Goal: Consume media (video, audio): Consume media (video, audio)

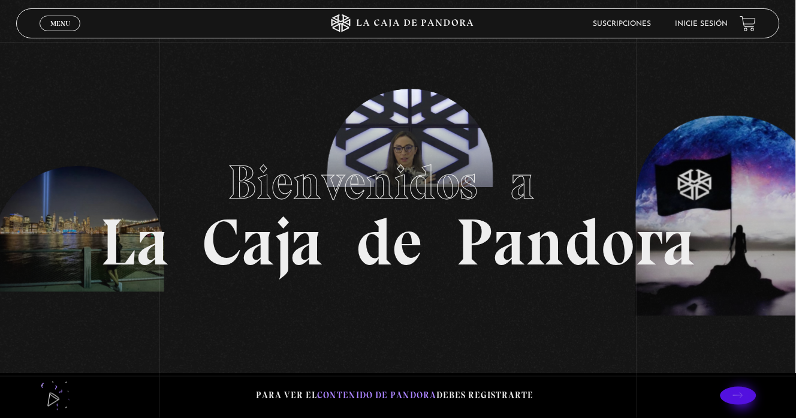
click at [743, 398] on icon at bounding box center [738, 395] width 10 height 10
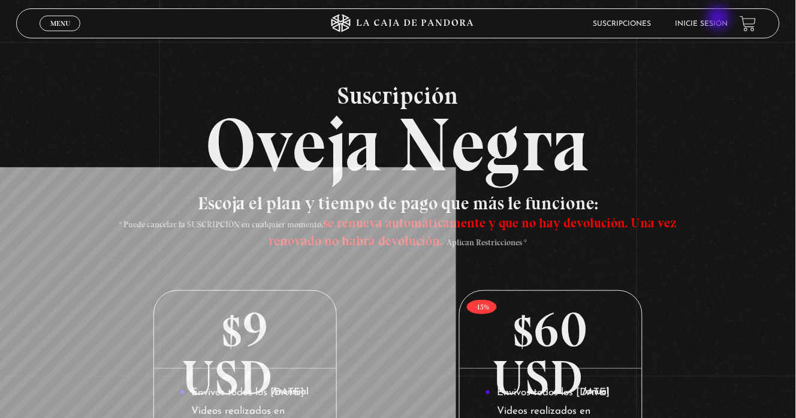
click at [713, 19] on li "Inicie sesión" at bounding box center [702, 23] width 53 height 19
click at [710, 25] on link "Inicie sesión" at bounding box center [702, 23] width 53 height 7
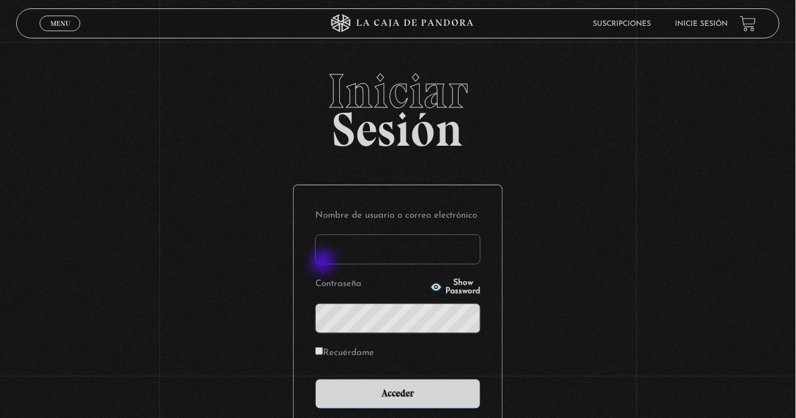
click at [324, 263] on input "Nombre de usuario o correo electrónico" at bounding box center [397, 249] width 165 height 30
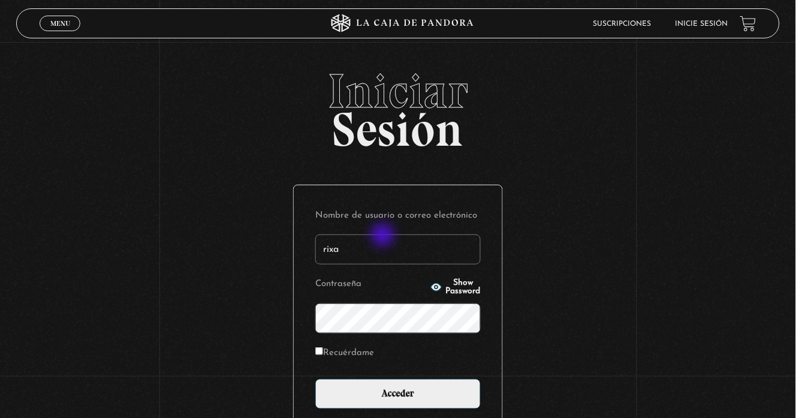
type input "[EMAIL_ADDRESS][DOMAIN_NAME]"
click at [315, 379] on input "Acceder" at bounding box center [397, 394] width 165 height 30
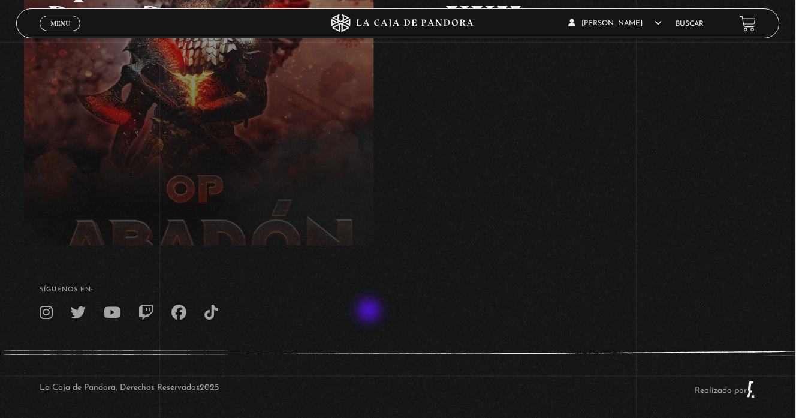
scroll to position [289, 0]
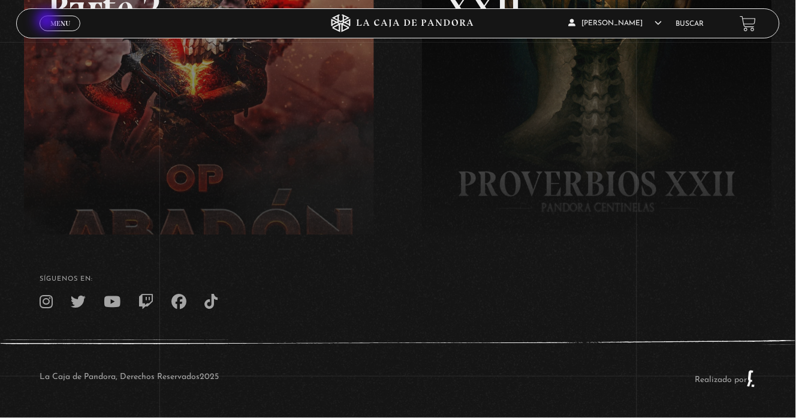
click at [48, 22] on link "Menu Cerrar" at bounding box center [60, 24] width 41 height 16
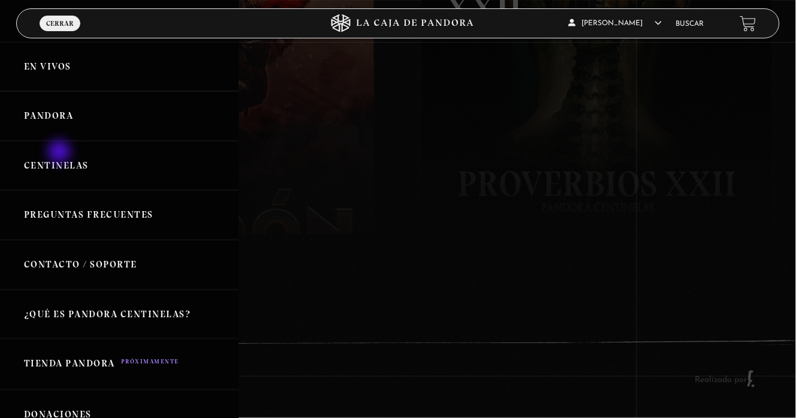
click at [60, 154] on link "Centinelas" at bounding box center [119, 166] width 239 height 50
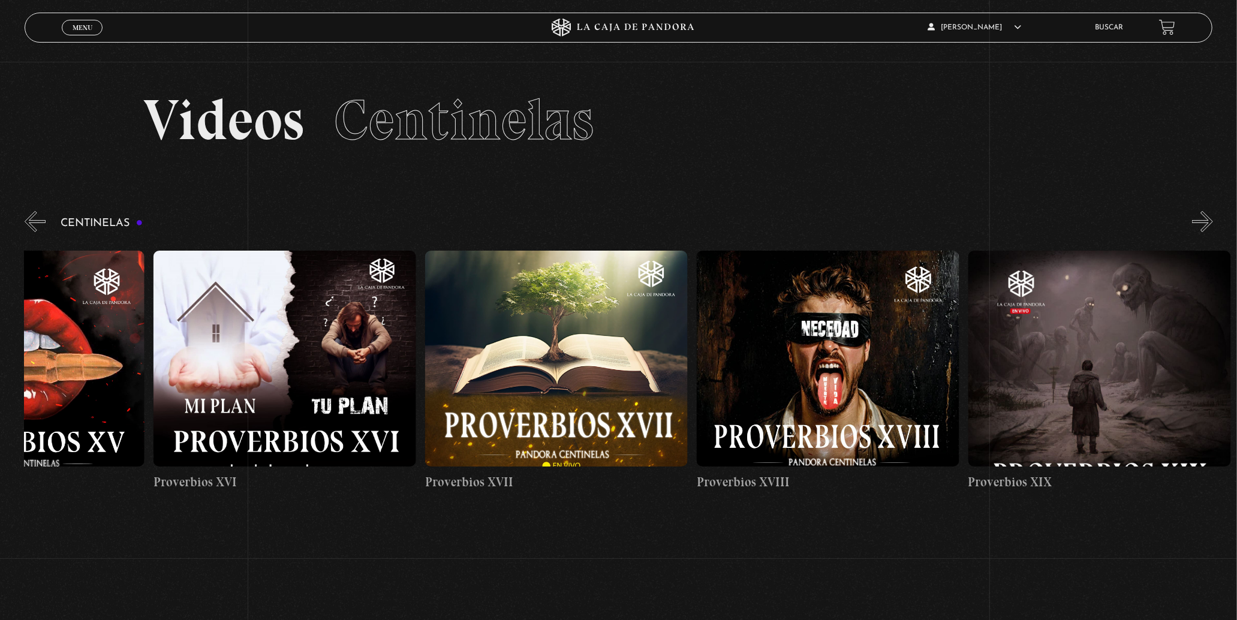
drag, startPoint x: 978, startPoint y: 352, endPoint x: 6, endPoint y: 340, distance: 972.4
click at [0, 330] on html "ingresar al sitio Ver Video Más Información Solicitar Por favor coloque su disp…" at bounding box center [618, 402] width 1237 height 804
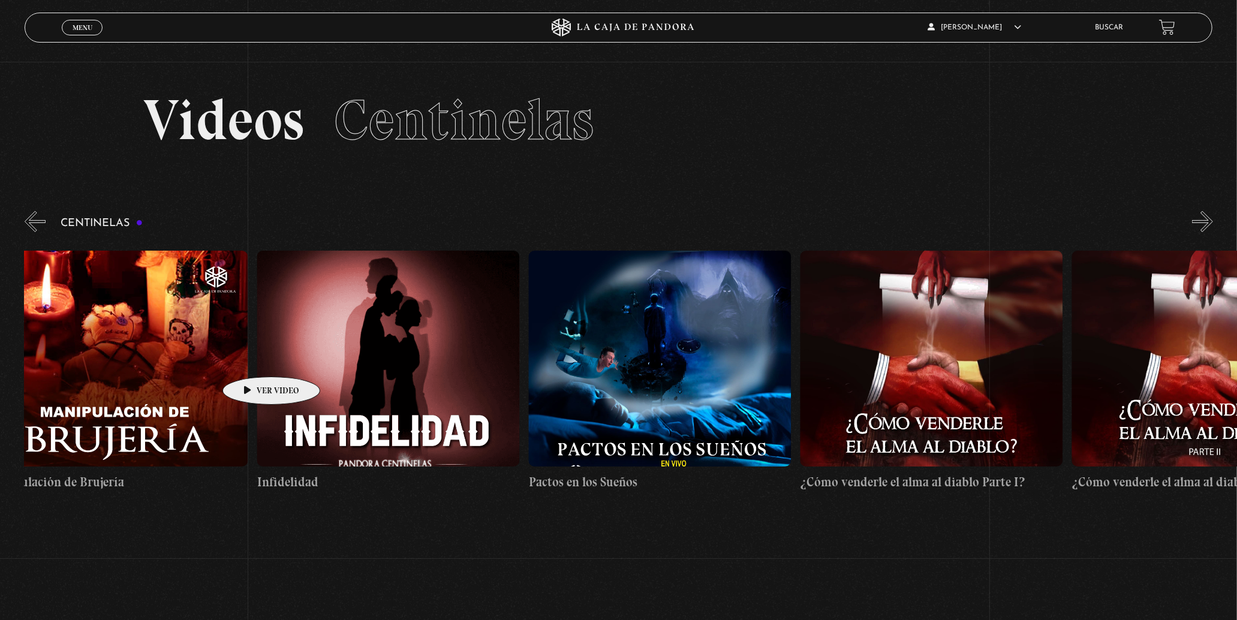
drag, startPoint x: 987, startPoint y: 364, endPoint x: -50, endPoint y: 356, distance: 1037.1
click at [0, 356] on html "ingresar al sitio Ver Video Más Información Solicitar Por favor coloque su disp…" at bounding box center [618, 402] width 1237 height 804
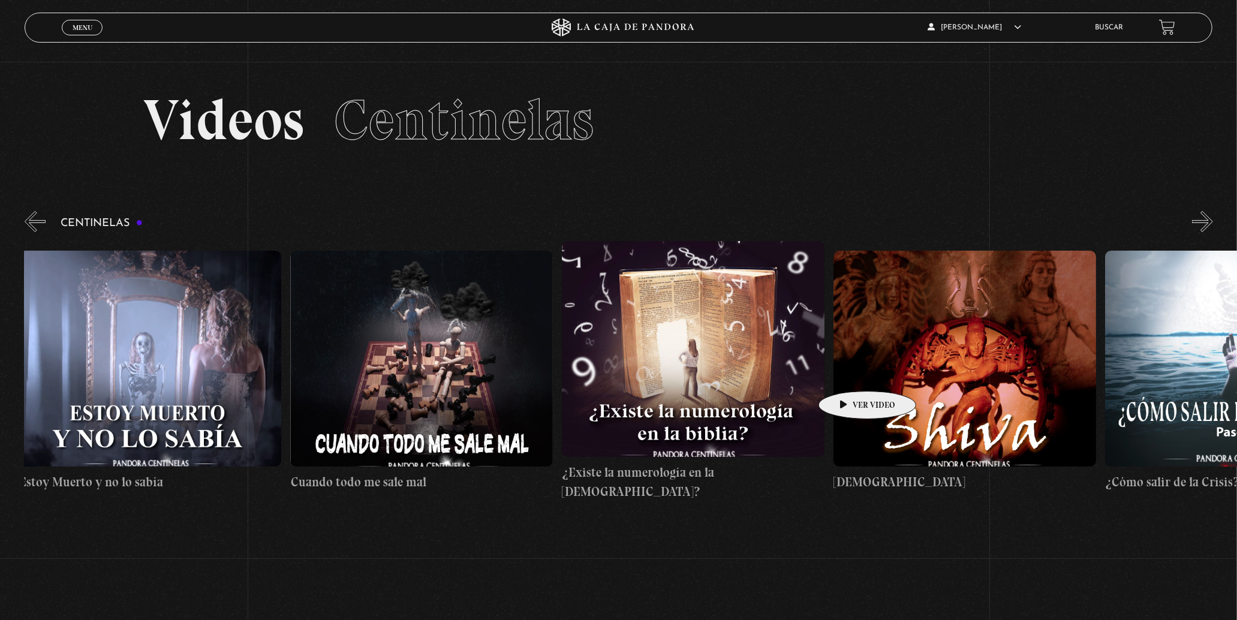
drag, startPoint x: 992, startPoint y: 373, endPoint x: 37, endPoint y: 355, distance: 955.1
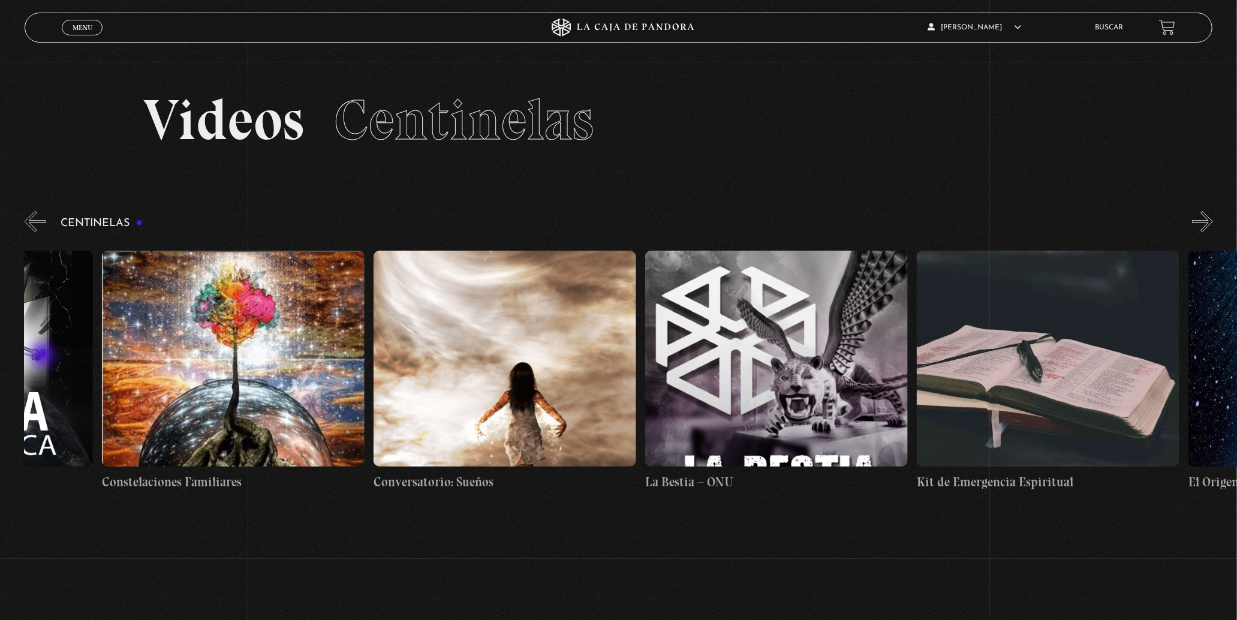
drag, startPoint x: 1038, startPoint y: 360, endPoint x: 89, endPoint y: 360, distance: 948.9
click at [0, 358] on html "ingresar al sitio Ver Video Más Información Solicitar Por favor coloque su disp…" at bounding box center [618, 402] width 1237 height 804
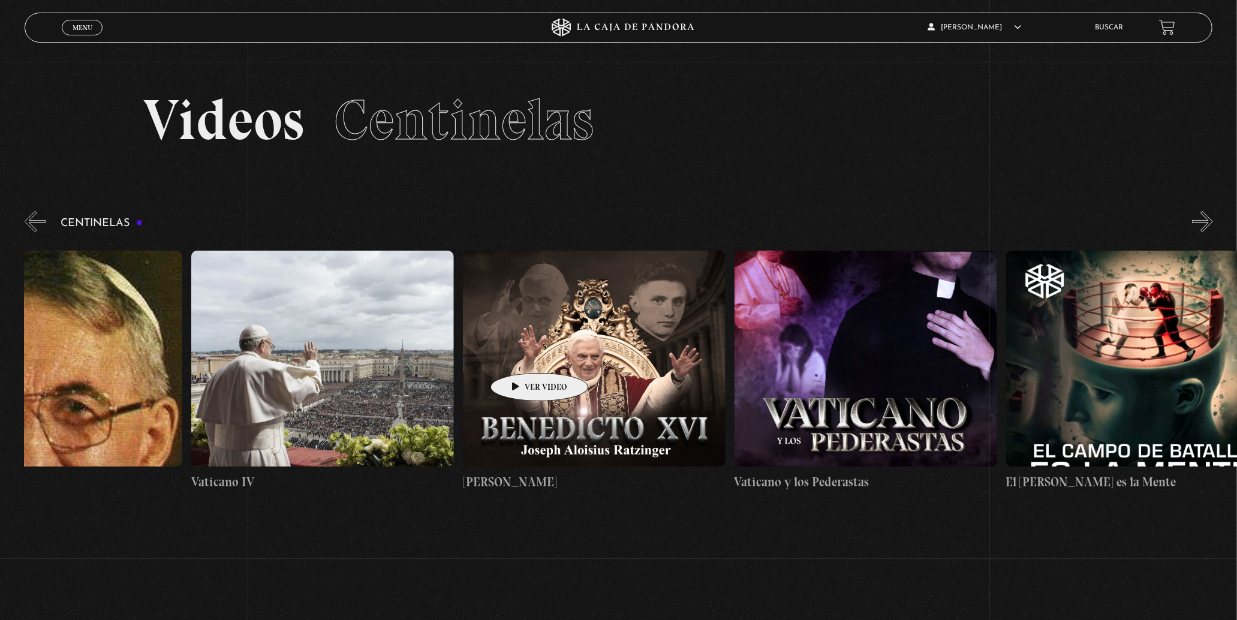
scroll to position [0, 23064]
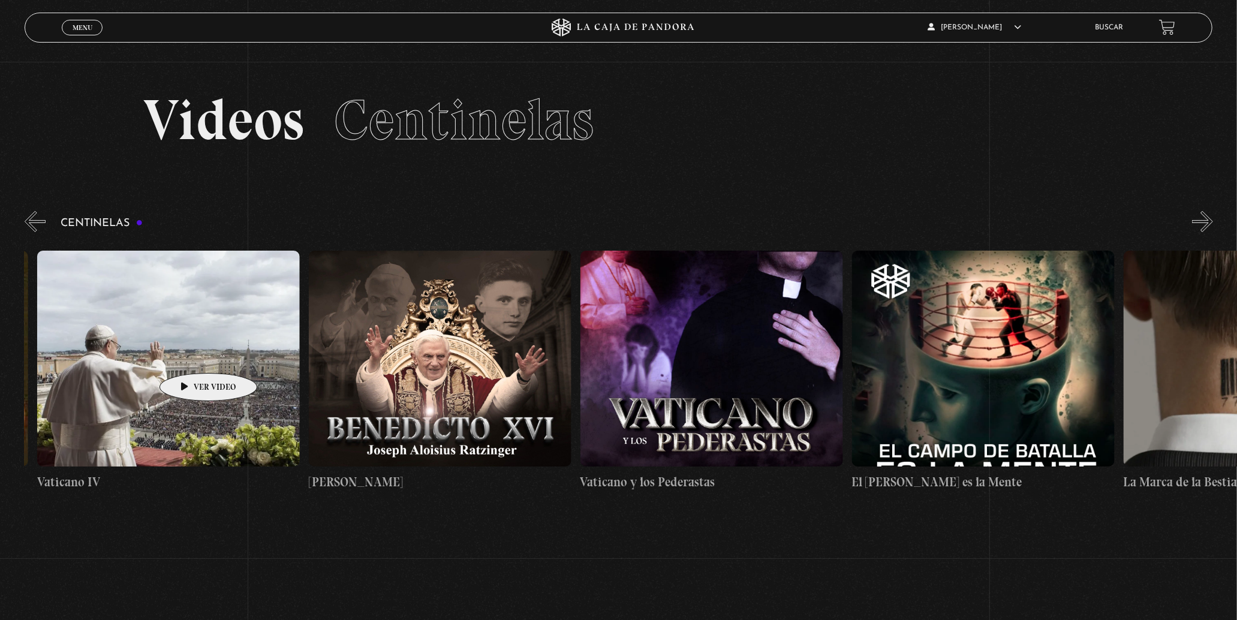
drag, startPoint x: 963, startPoint y: 358, endPoint x: 189, endPoint y: 355, distance: 773.3
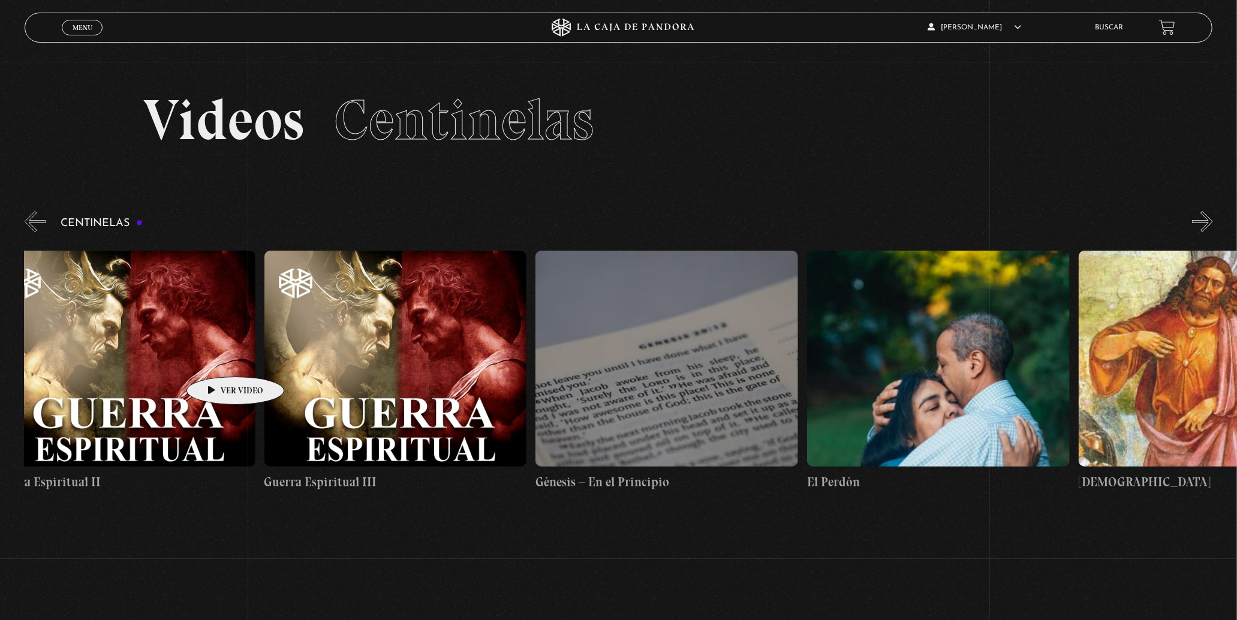
scroll to position [0, 26379]
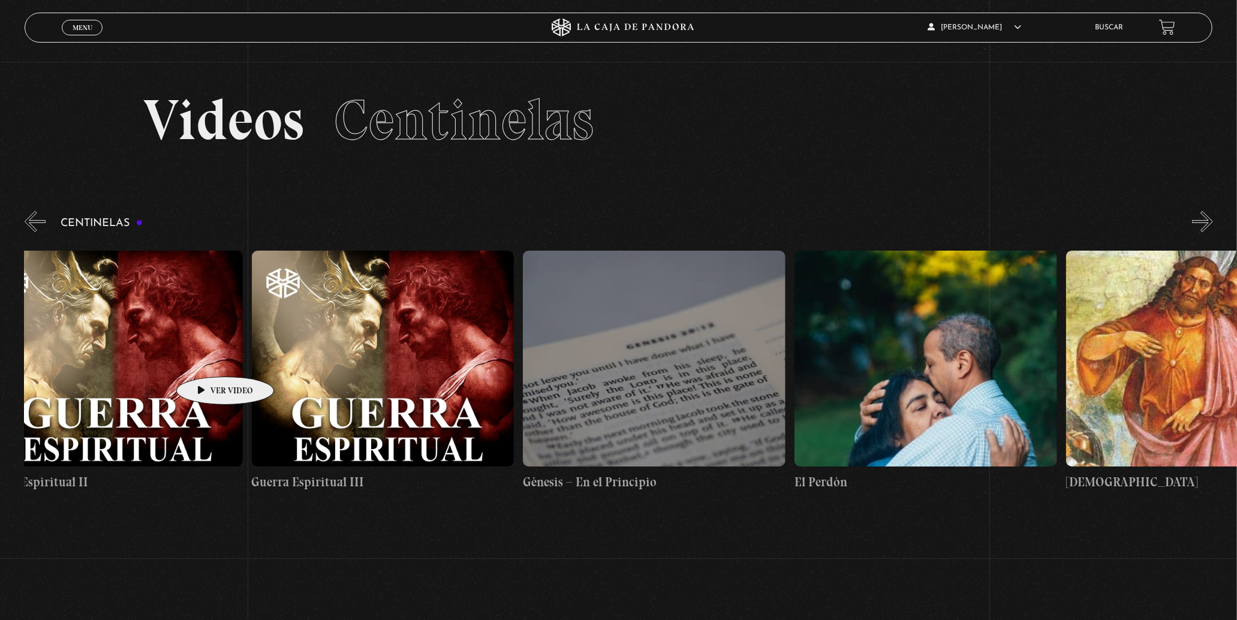
drag, startPoint x: 867, startPoint y: 364, endPoint x: 206, endPoint y: 358, distance: 661.2
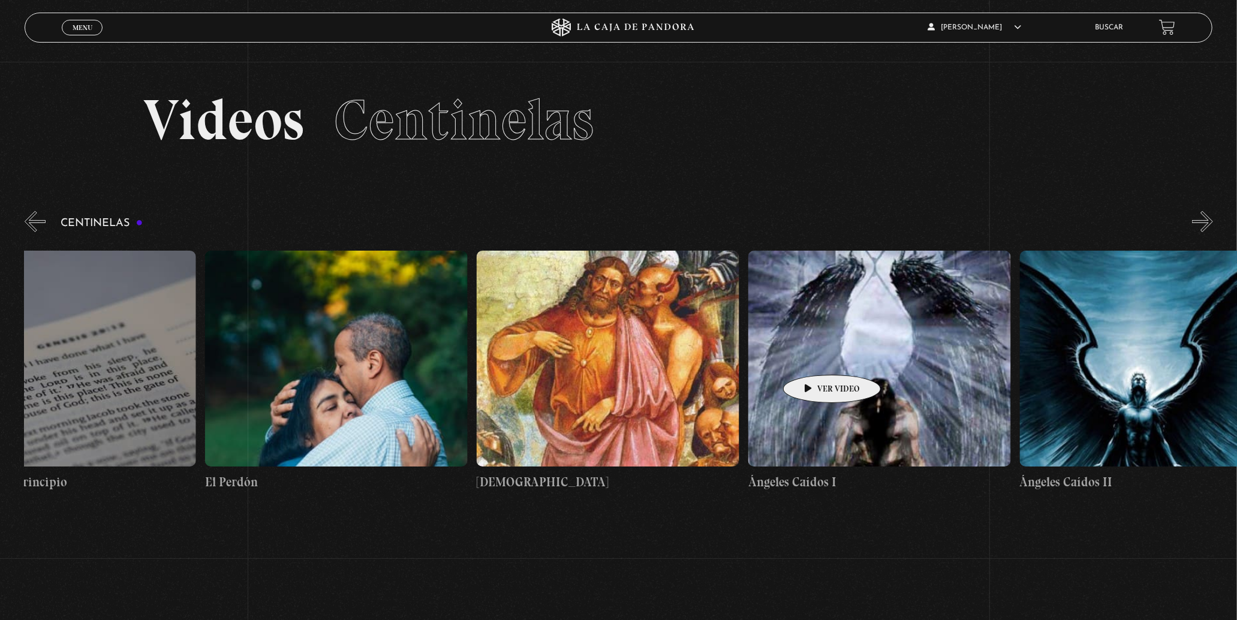
scroll to position [0, 26975]
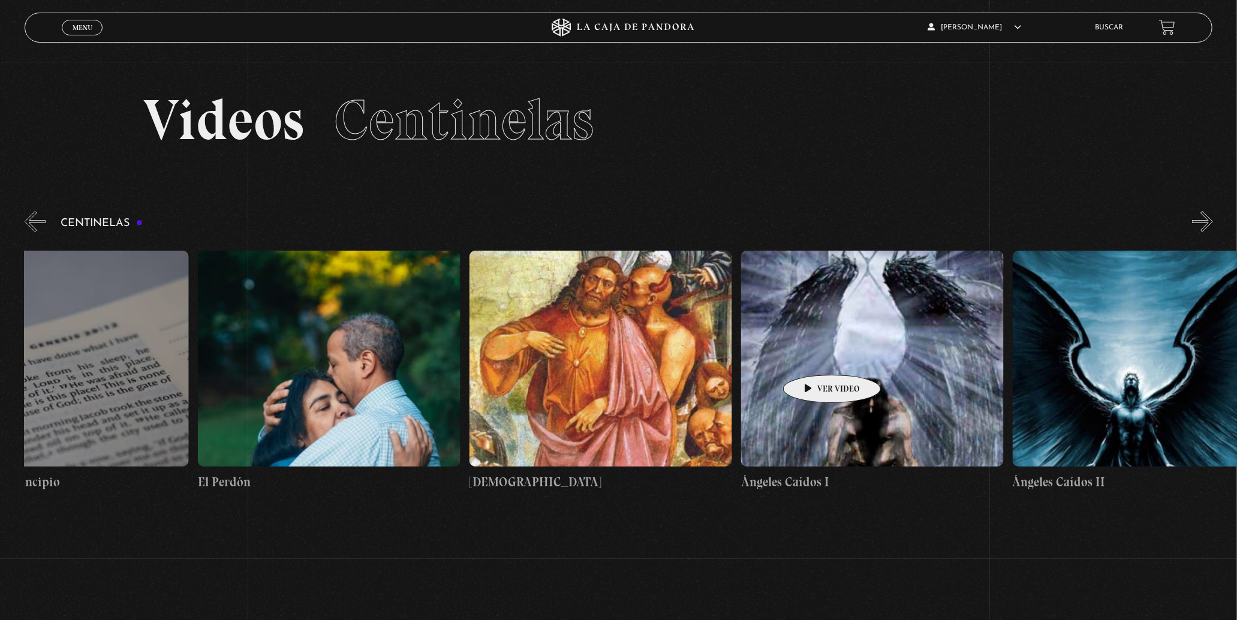
drag, startPoint x: 927, startPoint y: 357, endPoint x: 813, endPoint y: 357, distance: 114.5
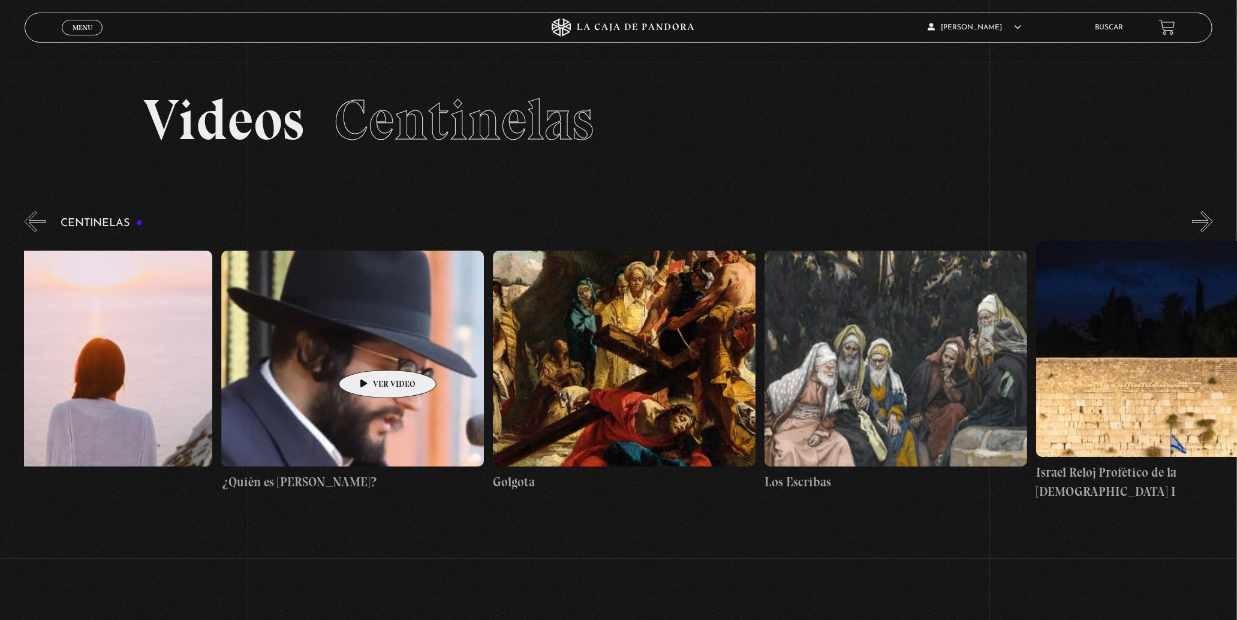
scroll to position [0, 29127]
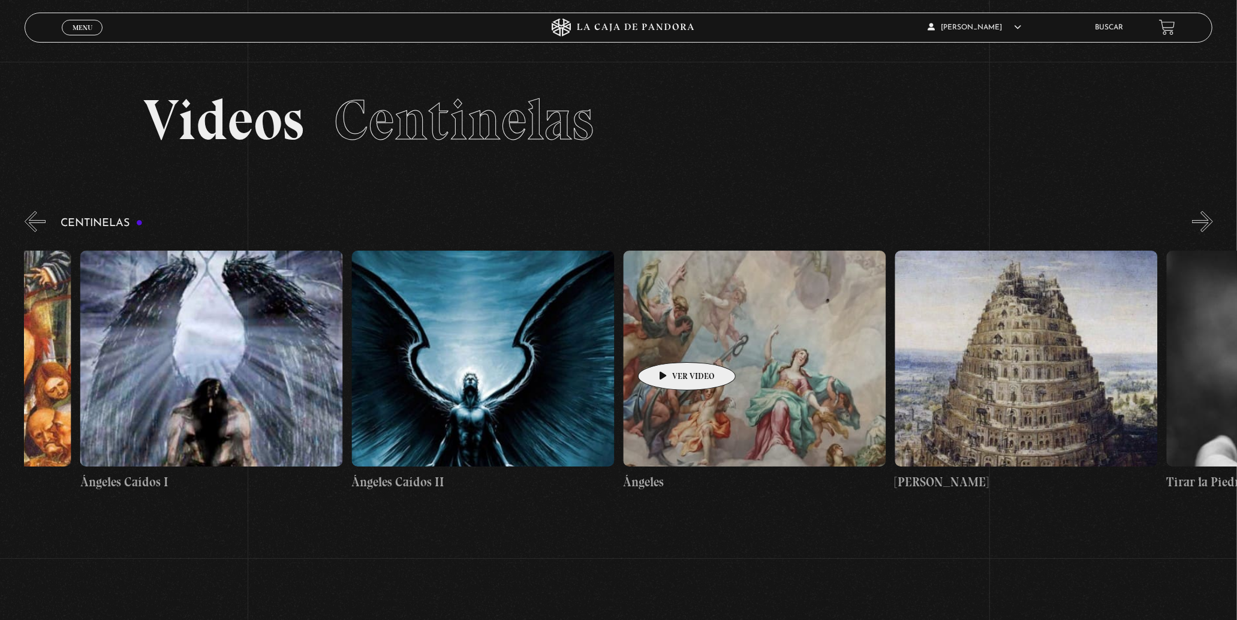
drag, startPoint x: 792, startPoint y: 352, endPoint x: 668, endPoint y: 344, distance: 124.9
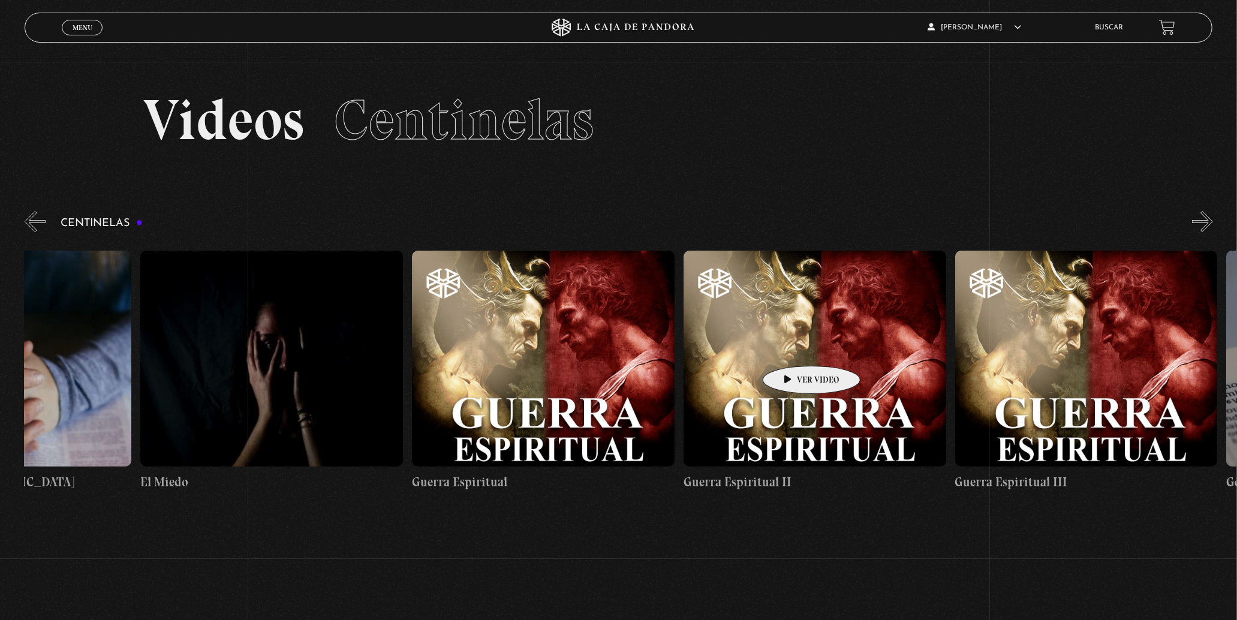
scroll to position [0, 25577]
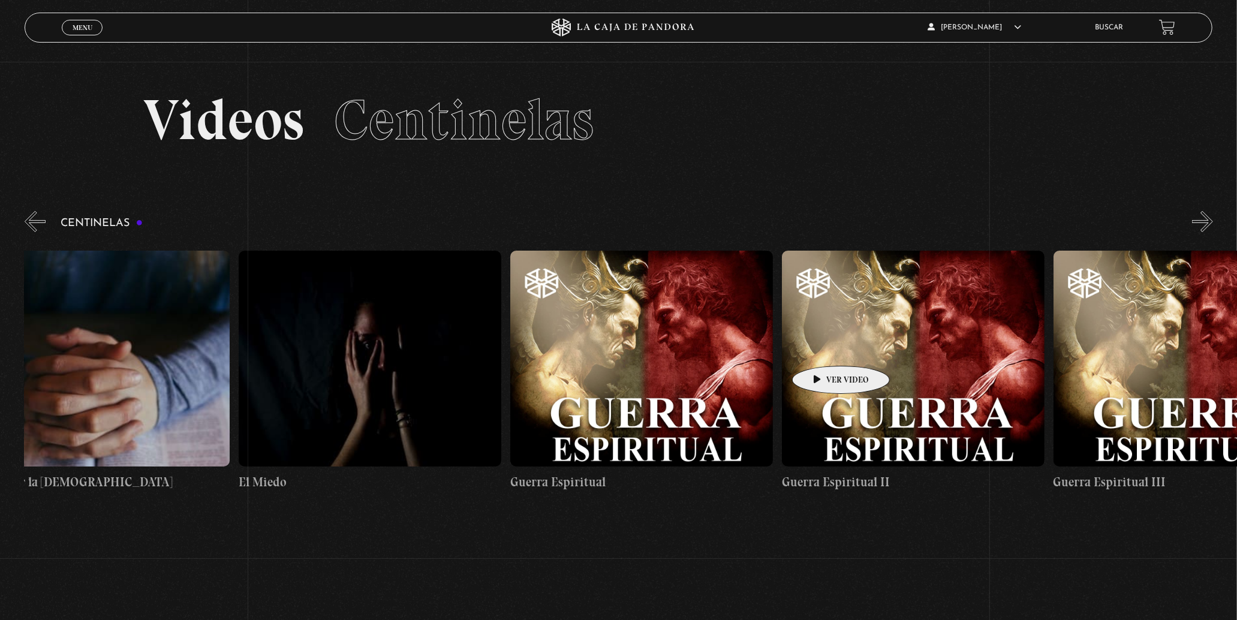
drag, startPoint x: 409, startPoint y: 351, endPoint x: 822, endPoint y: 348, distance: 412.4
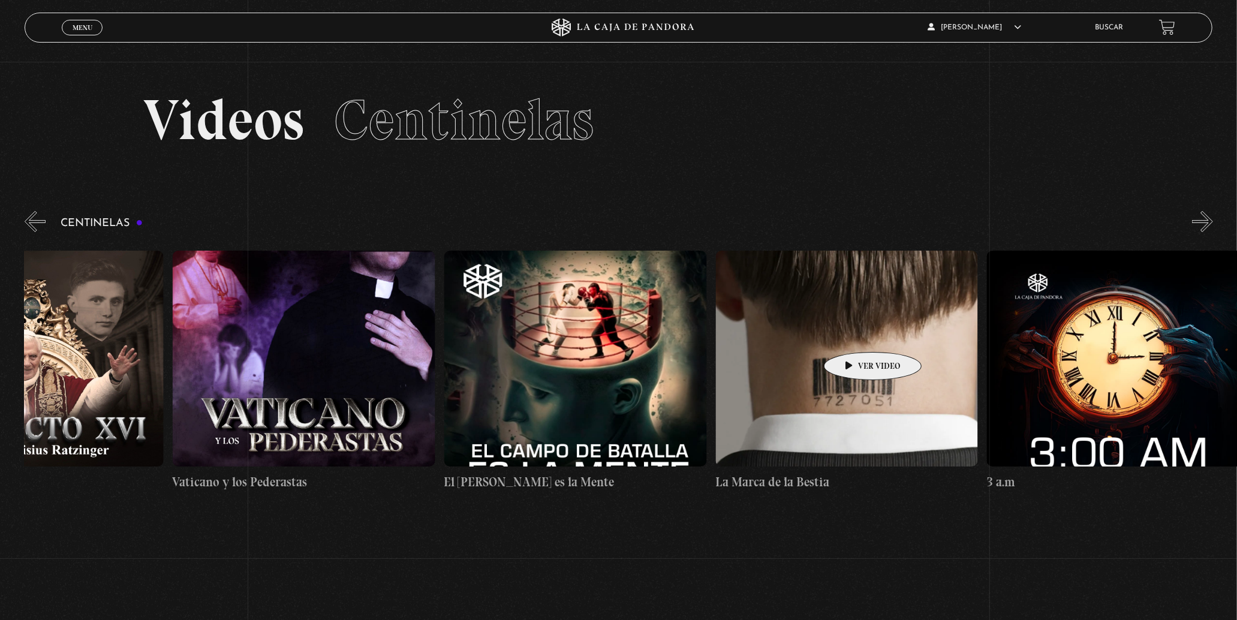
scroll to position [0, 23433]
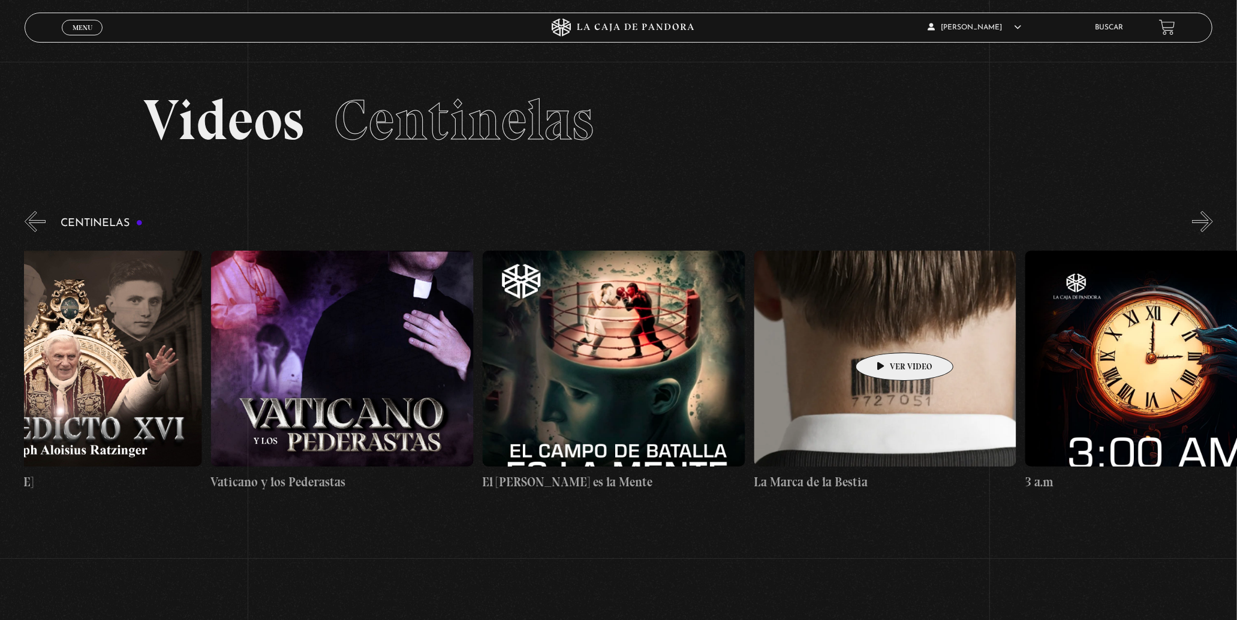
drag, startPoint x: 454, startPoint y: 349, endPoint x: 885, endPoint y: 334, distance: 431.3
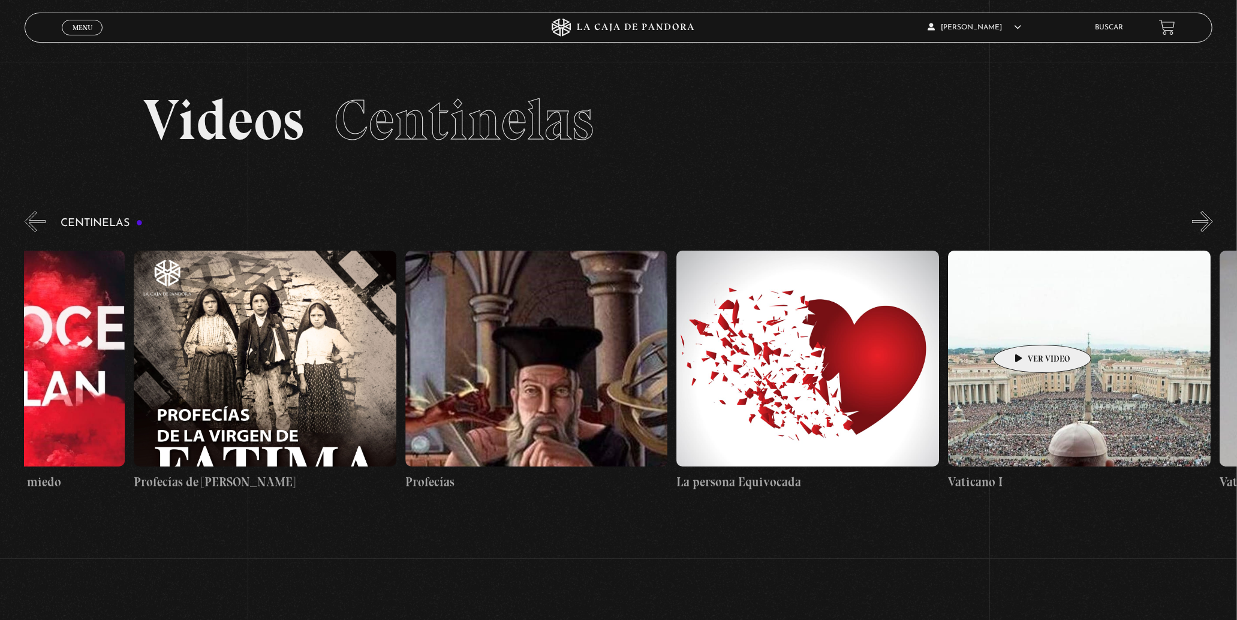
scroll to position [0, 21318]
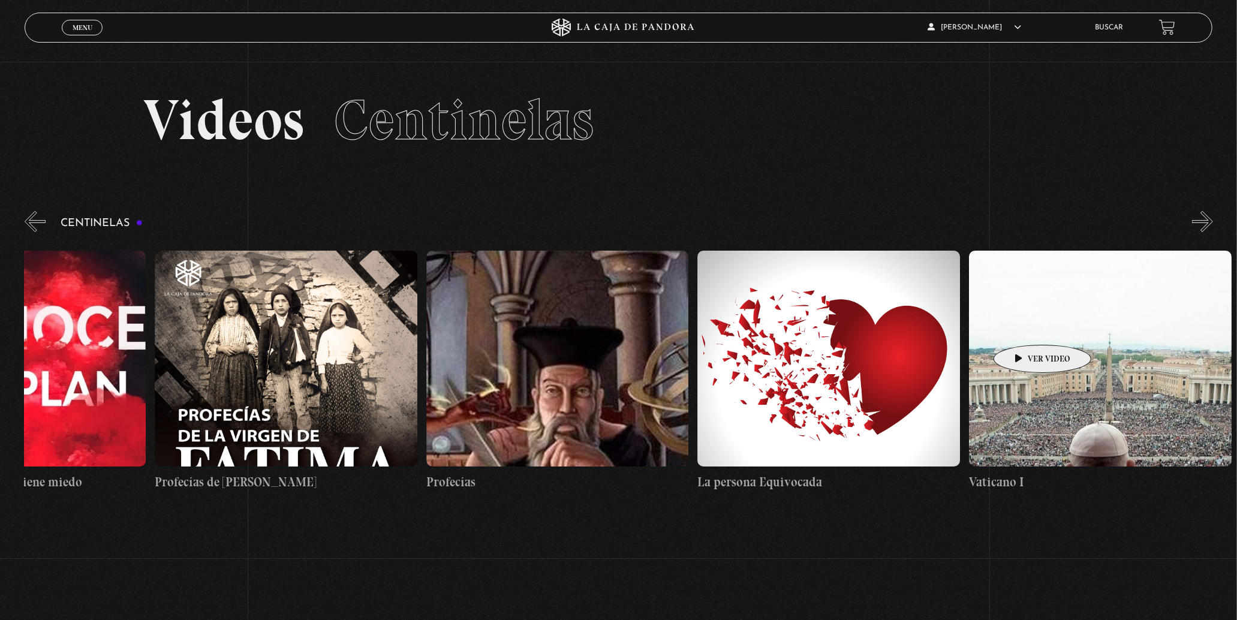
drag, startPoint x: 599, startPoint y: 337, endPoint x: 1023, endPoint y: 327, distance: 423.9
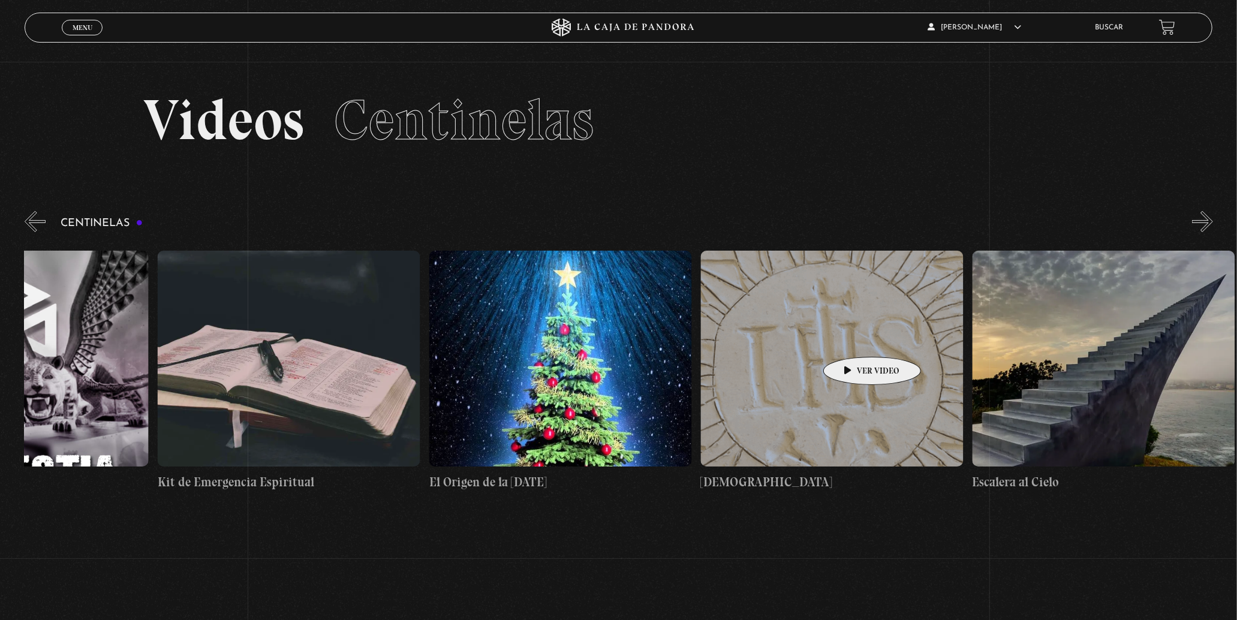
scroll to position [0, 19900]
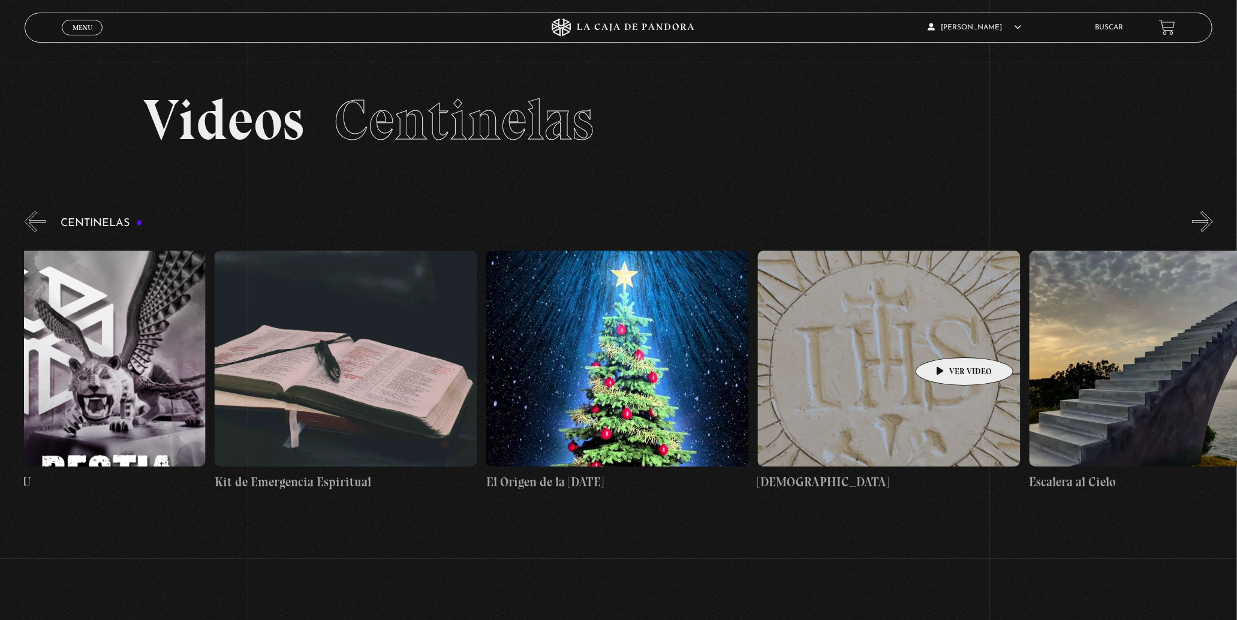
drag, startPoint x: 662, startPoint y: 345, endPoint x: 945, endPoint y: 339, distance: 283.6
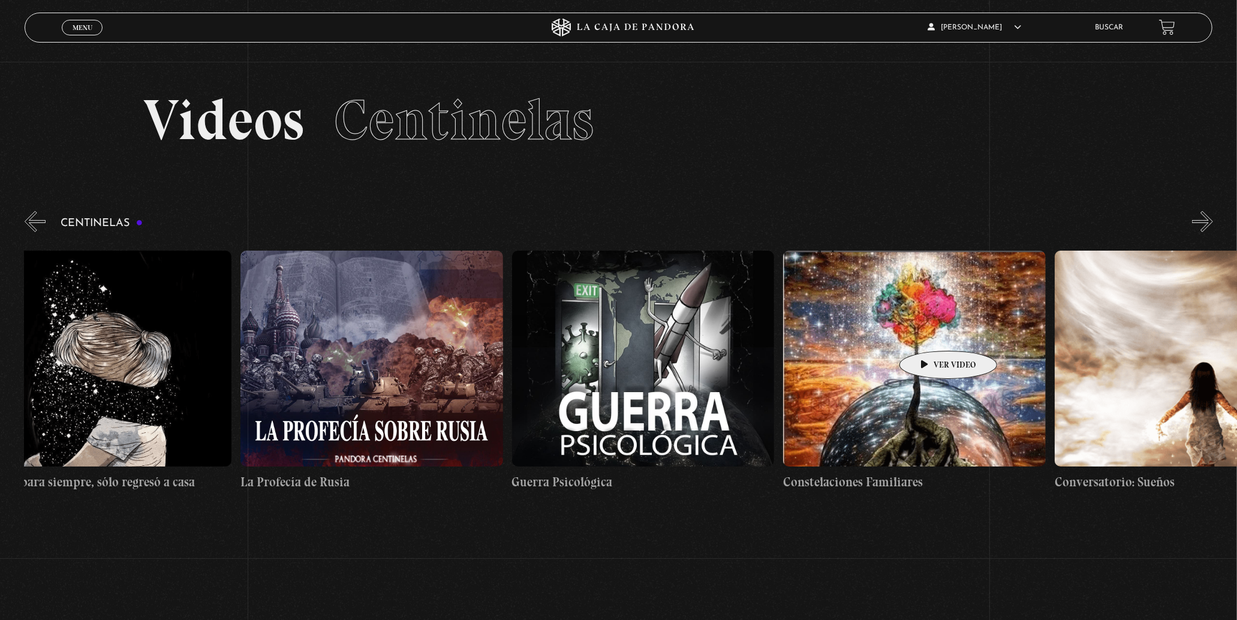
scroll to position [0, 18446]
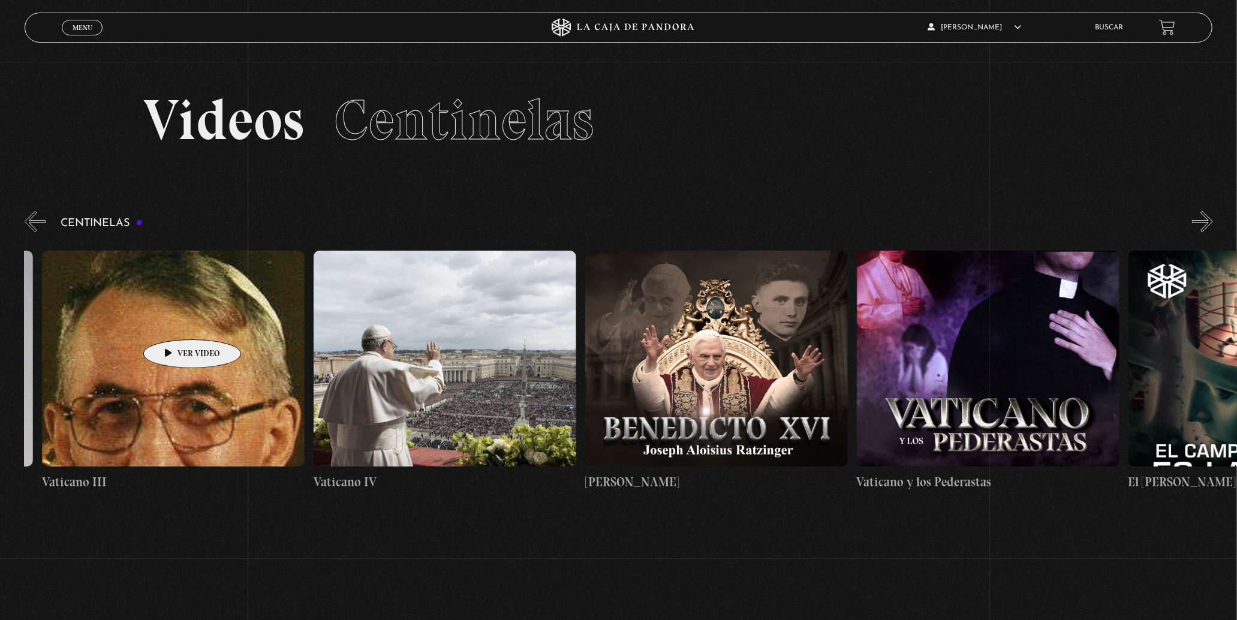
drag, startPoint x: 637, startPoint y: 342, endPoint x: -74, endPoint y: 318, distance: 711.4
click at [0, 318] on html "ingresar al sitio Ver Video Más Información Solicitar Por favor coloque su disp…" at bounding box center [618, 402] width 1237 height 804
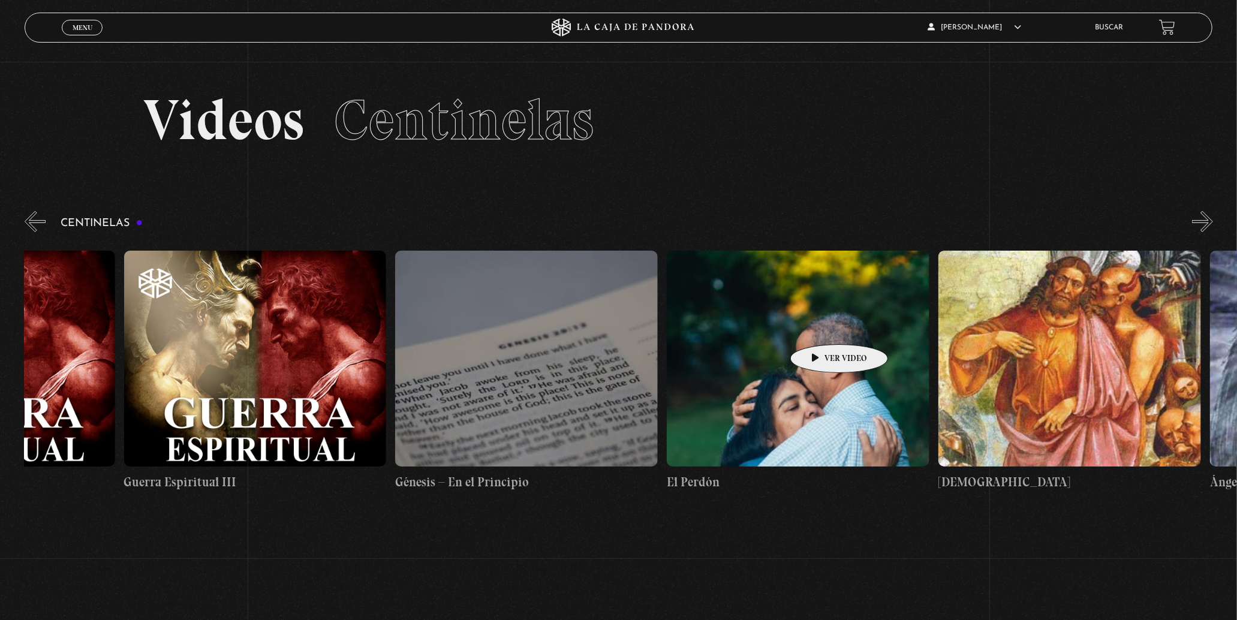
drag, startPoint x: 820, startPoint y: 326, endPoint x: 76, endPoint y: 309, distance: 744.1
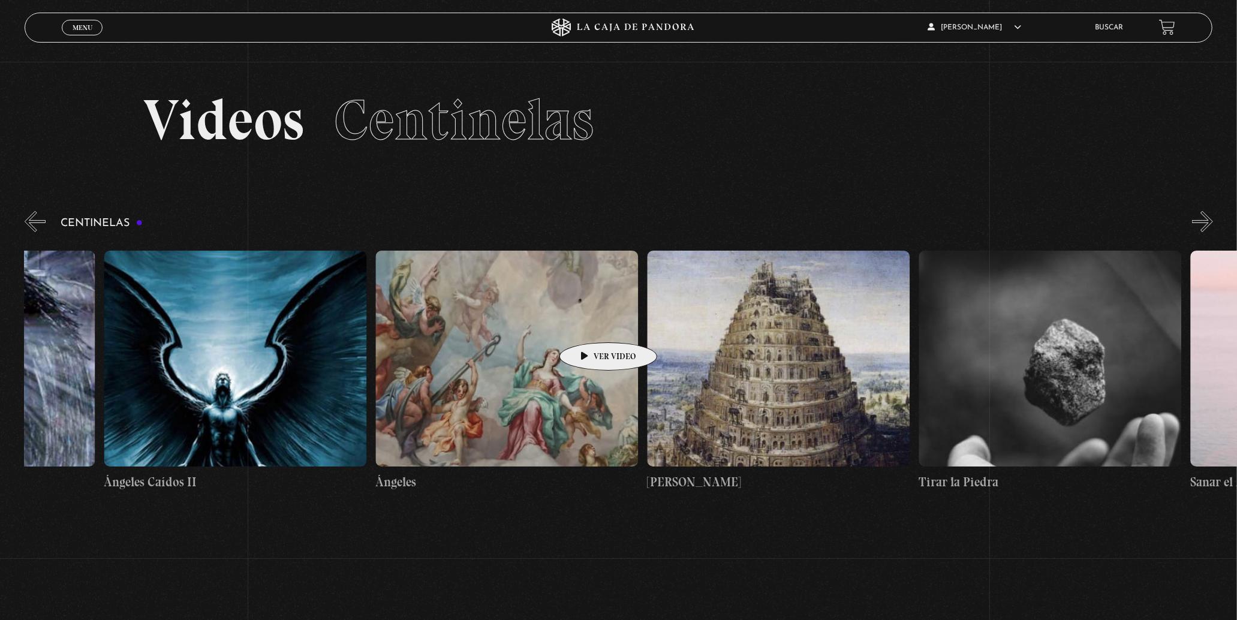
scroll to position [0, 27875]
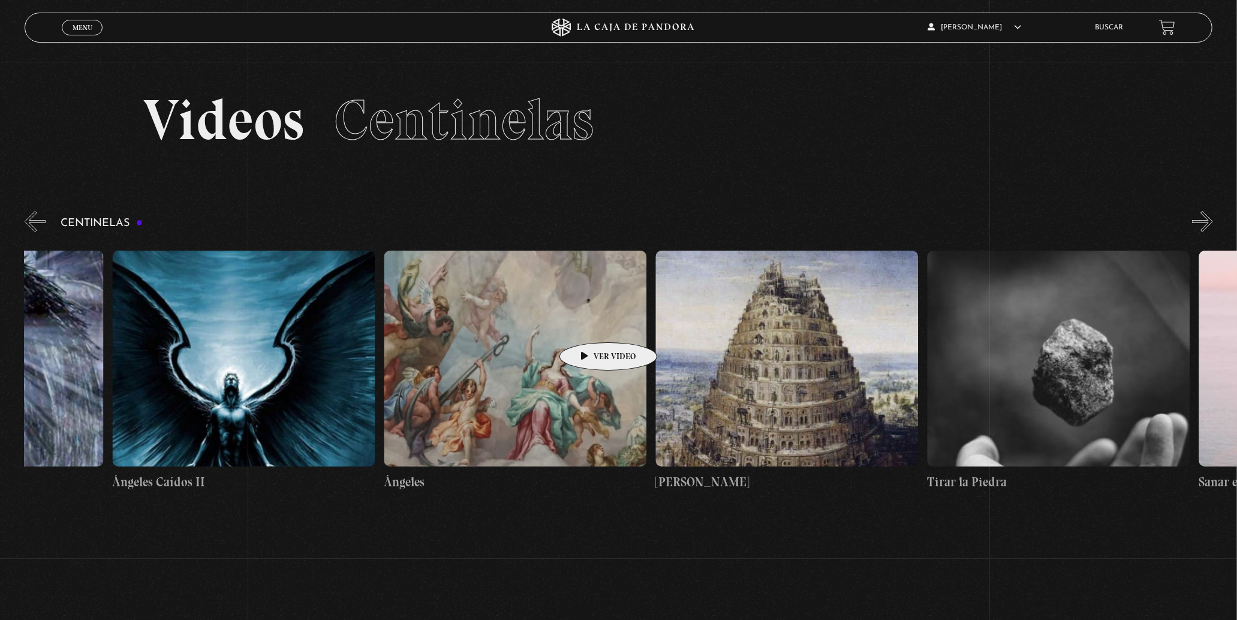
drag, startPoint x: 834, startPoint y: 317, endPoint x: 614, endPoint y: 324, distance: 220.1
click at [795, 326] on figure at bounding box center [1058, 359] width 263 height 216
